Goal: Information Seeking & Learning: Learn about a topic

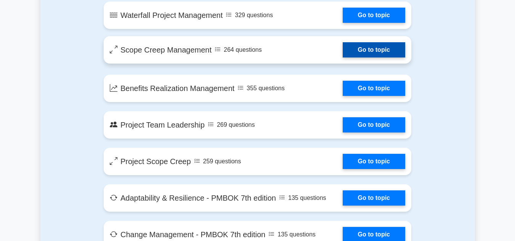
scroll to position [1374, 0]
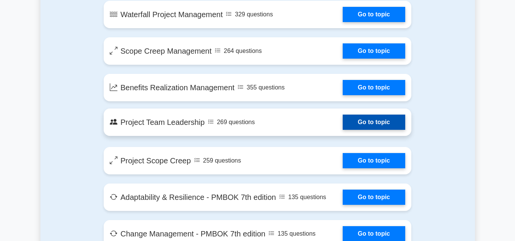
click at [370, 123] on link "Go to topic" at bounding box center [374, 122] width 62 height 15
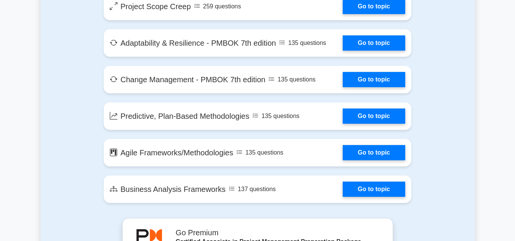
scroll to position [1603, 0]
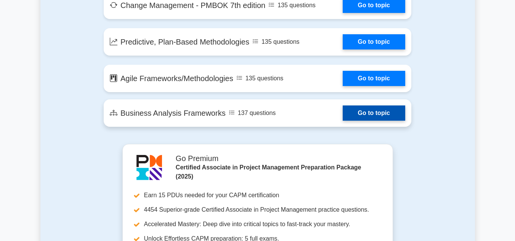
click at [348, 109] on link "Go to topic" at bounding box center [374, 113] width 62 height 15
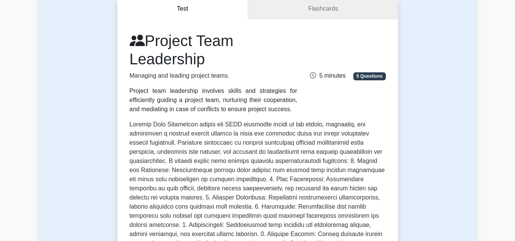
scroll to position [38, 0]
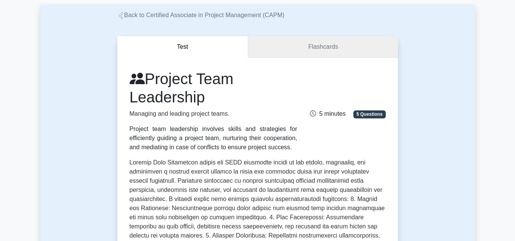
click at [313, 53] on link "Flashcards" at bounding box center [322, 47] width 149 height 22
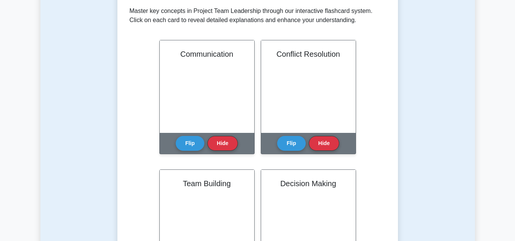
scroll to position [152, 0]
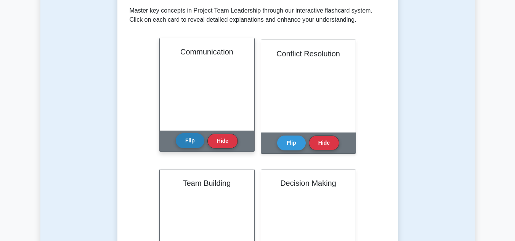
click at [182, 142] on button "Flip" at bounding box center [190, 140] width 29 height 15
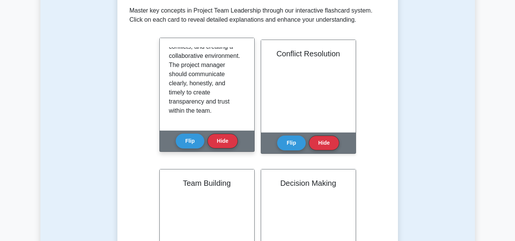
scroll to position [160, 0]
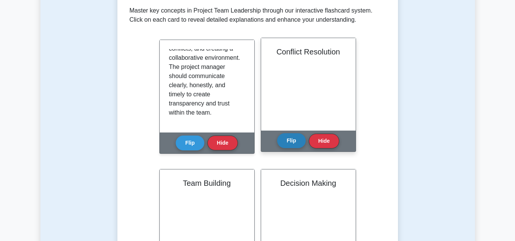
click at [295, 141] on button "Flip" at bounding box center [291, 140] width 29 height 15
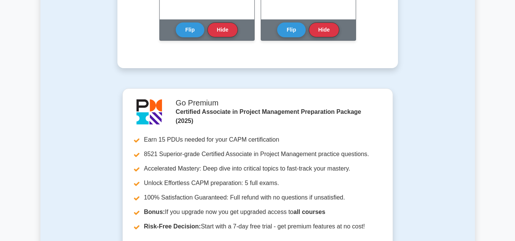
scroll to position [571, 0]
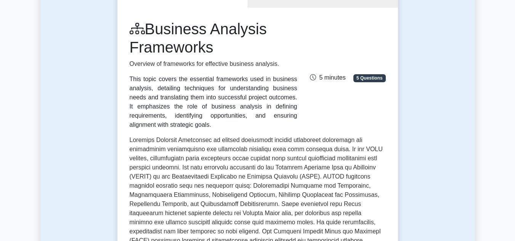
scroll to position [76, 0]
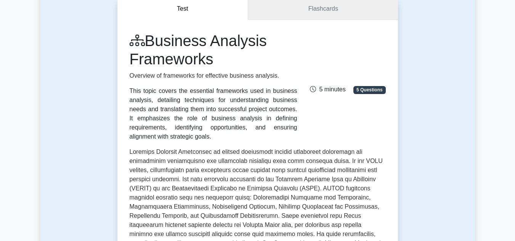
click at [319, 7] on link "Flashcards" at bounding box center [322, 9] width 149 height 22
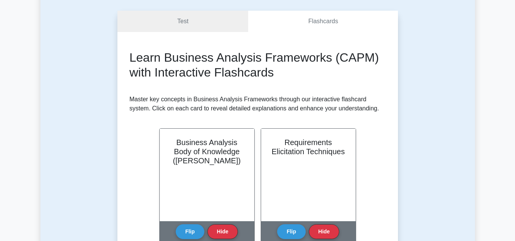
scroll to position [114, 0]
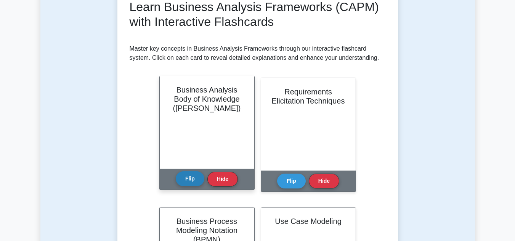
click at [195, 181] on button "Flip" at bounding box center [190, 178] width 29 height 15
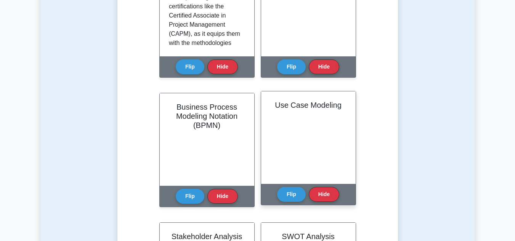
scroll to position [267, 0]
